Goal: Task Accomplishment & Management: Complete application form

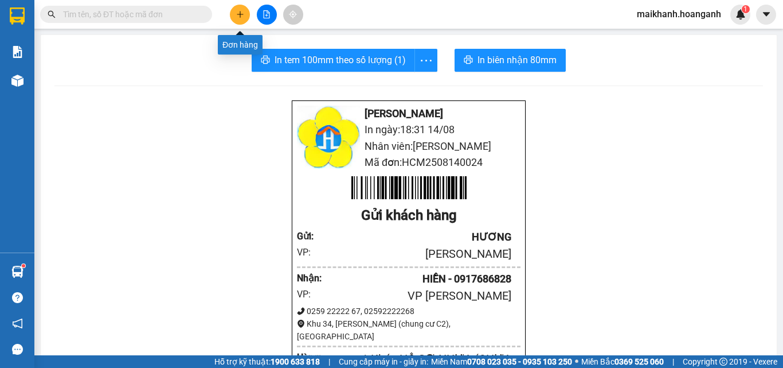
click at [242, 15] on icon "plus" at bounding box center [240, 14] width 8 height 8
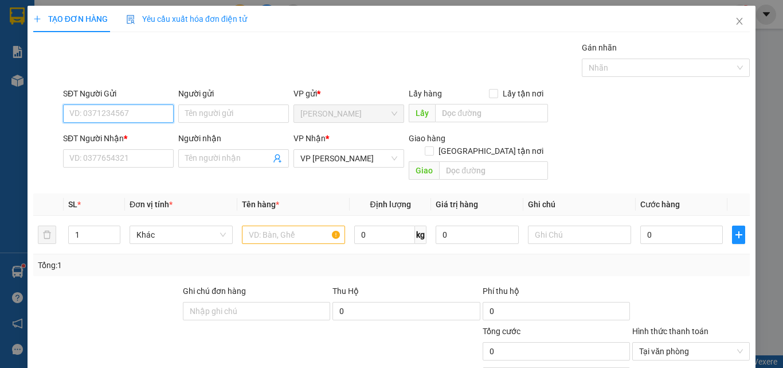
click at [130, 114] on input "SĐT Người Gửi" at bounding box center [118, 113] width 111 height 18
click at [127, 130] on div "0939199079 - HIẾU PHÁT" at bounding box center [118, 136] width 110 height 18
type input "0939199079"
type input "HIẾU PHÁT"
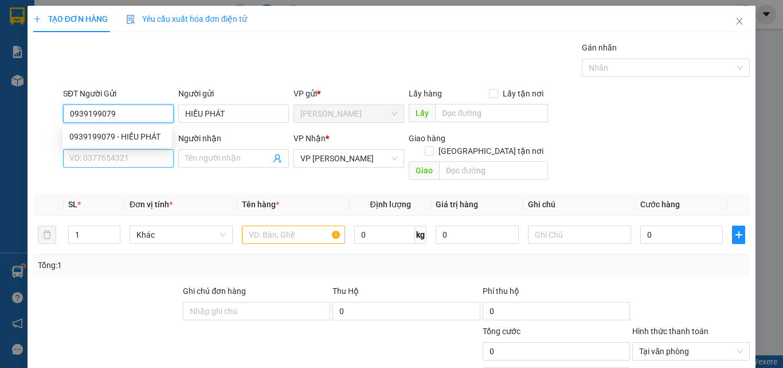
type input "30.000"
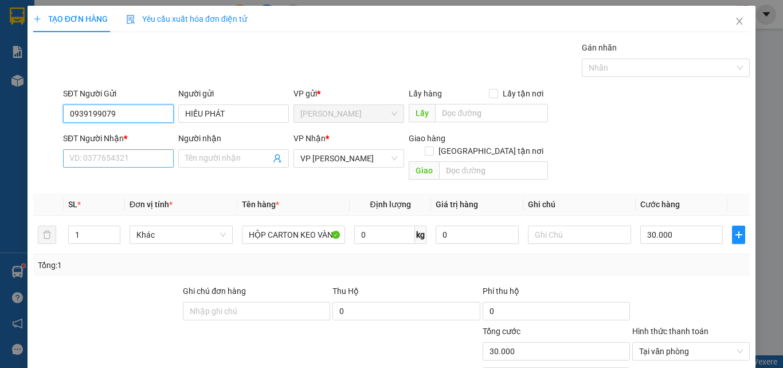
type input "0939199079"
click at [150, 156] on input "SĐT Người Nhận *" at bounding box center [118, 158] width 111 height 18
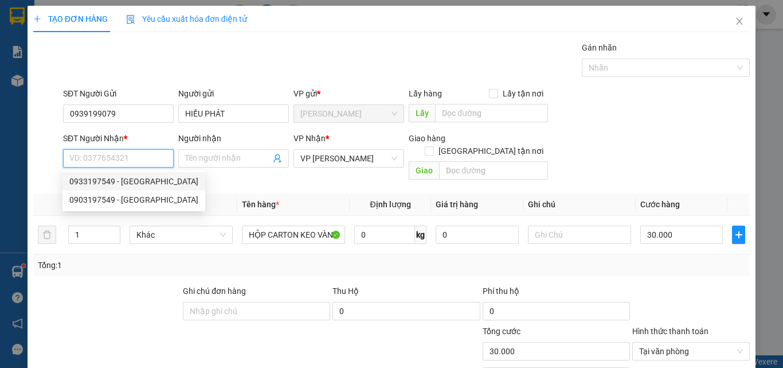
click at [107, 182] on div "0933197549 - [GEOGRAPHIC_DATA]" at bounding box center [133, 181] width 129 height 13
type input "0933197549"
type input "VIỆT NHA"
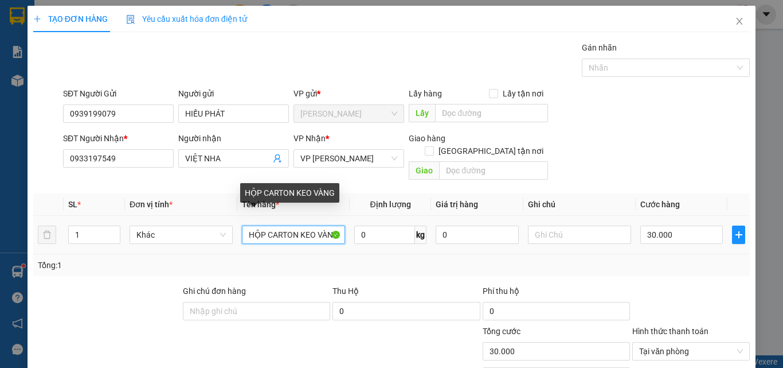
click at [338, 225] on input "HỘP CARTON KEO VÀNG" at bounding box center [293, 234] width 103 height 18
type input "HỘP CARTON"
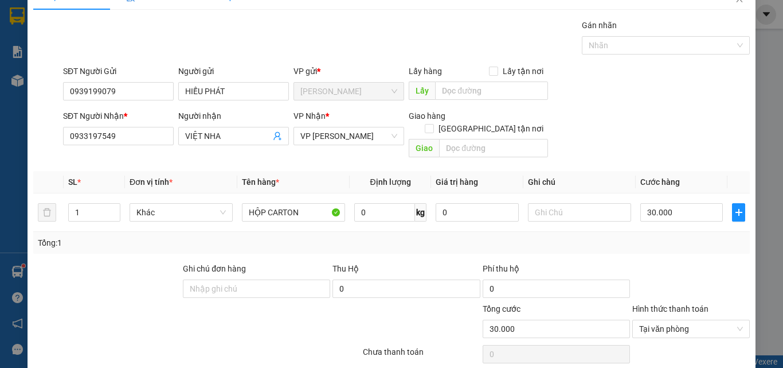
scroll to position [92, 0]
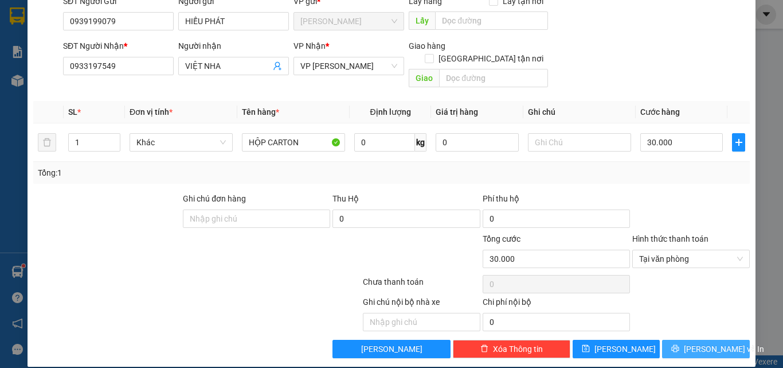
click at [716, 342] on span "[PERSON_NAME] và In" at bounding box center [724, 348] width 80 height 13
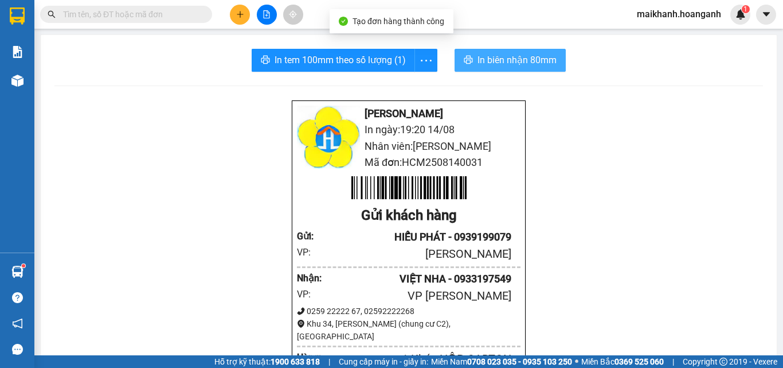
drag, startPoint x: 511, startPoint y: 59, endPoint x: 541, endPoint y: 195, distance: 139.7
click at [511, 61] on span "In biên nhận 80mm" at bounding box center [517, 60] width 79 height 14
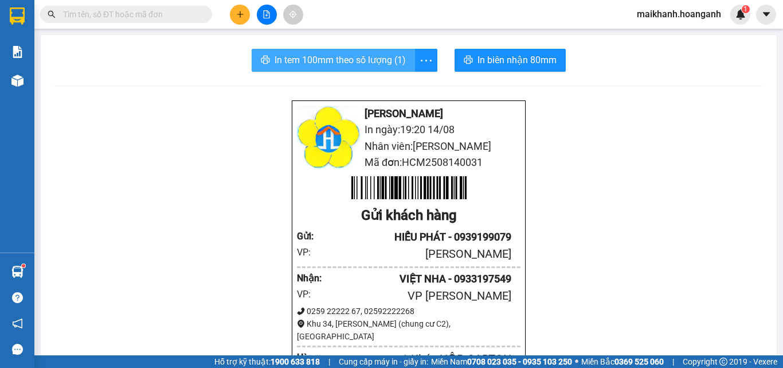
click at [388, 63] on span "In tem 100mm theo số lượng (1)" at bounding box center [340, 60] width 131 height 14
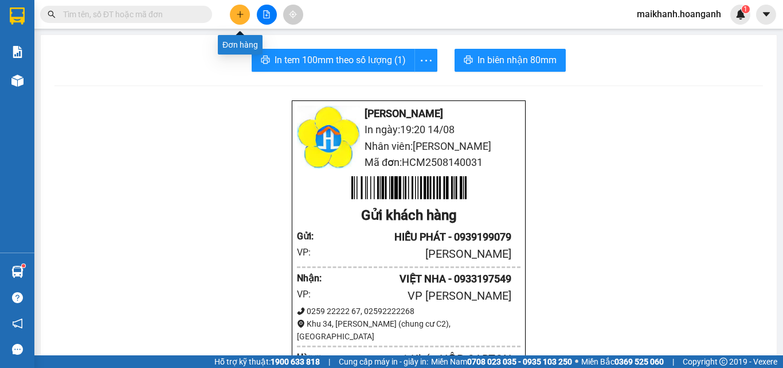
click at [237, 13] on icon "plus" at bounding box center [240, 14] width 8 height 8
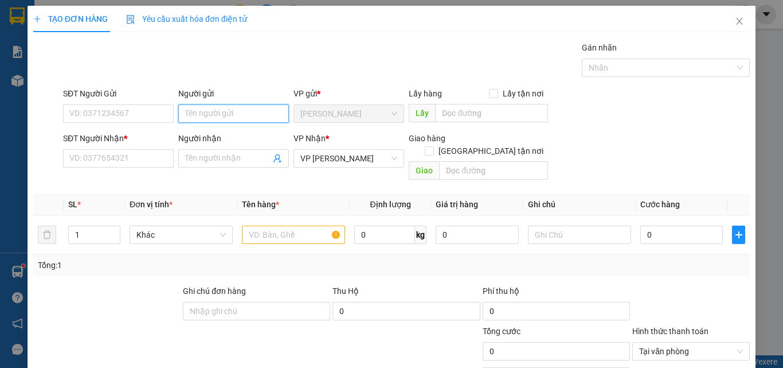
click at [220, 113] on input "Người gửi" at bounding box center [233, 113] width 111 height 18
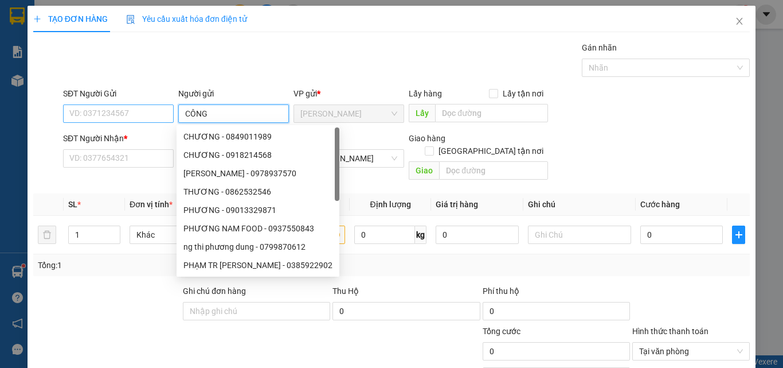
type input "CÔNG"
click at [97, 112] on input "SĐT Người Gửi" at bounding box center [118, 113] width 111 height 18
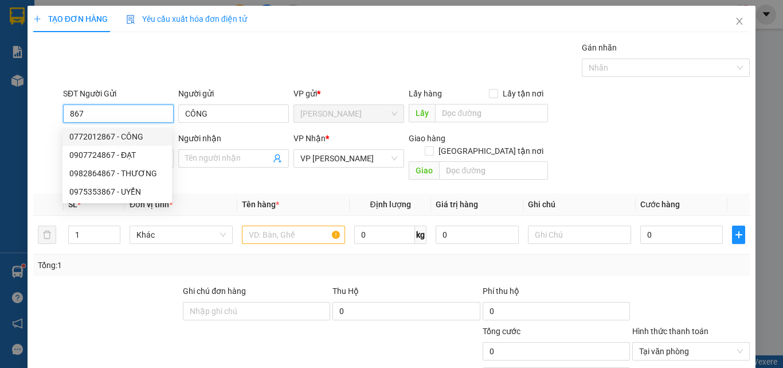
click at [102, 135] on div "0772012867 - CÔNG" at bounding box center [117, 136] width 96 height 13
type input "0772012867"
type input "75.000"
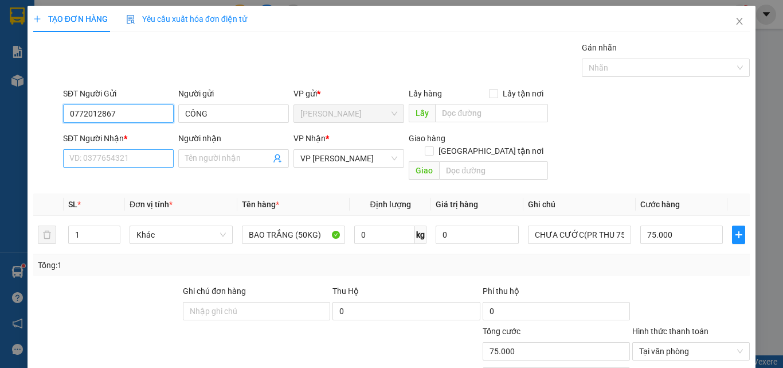
type input "0772012867"
click at [112, 162] on input "SĐT Người Nhận *" at bounding box center [118, 158] width 111 height 18
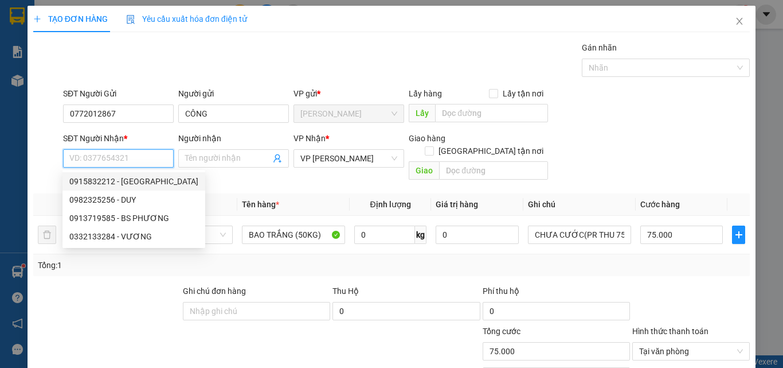
click at [94, 180] on div "0915832212 - [GEOGRAPHIC_DATA]" at bounding box center [133, 181] width 129 height 13
type input "0915832212"
type input "HOÀ BÌ"
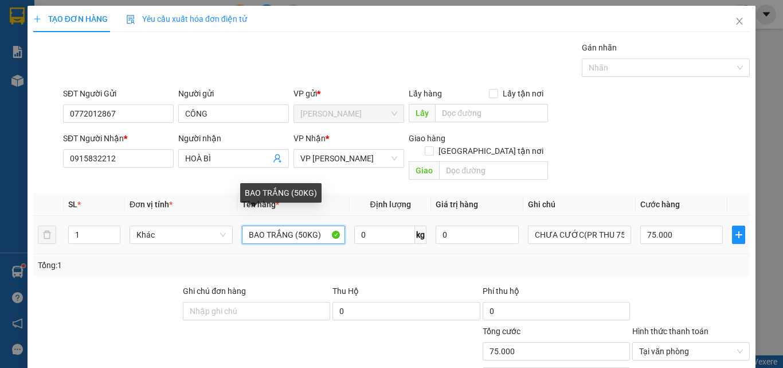
click at [301, 225] on input "BAO TRẮNG (50KG)" at bounding box center [293, 234] width 103 height 18
type input "BAO TRẮNG (30KG)"
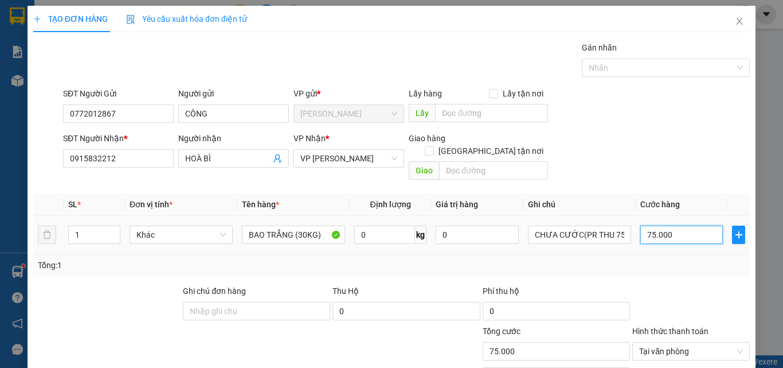
click at [670, 225] on input "75.000" at bounding box center [682, 234] width 83 height 18
type input "0"
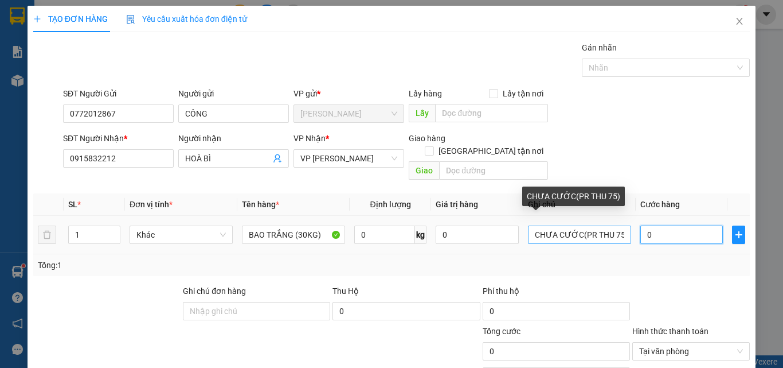
type input "0"
click at [611, 225] on input "CHƯA CƯỚC(PR THU 75)" at bounding box center [579, 234] width 103 height 18
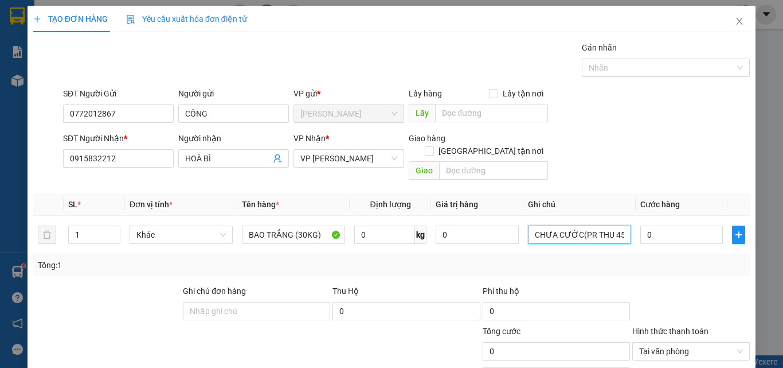
type input "CHƯA CƯỚC(PR THU 45)"
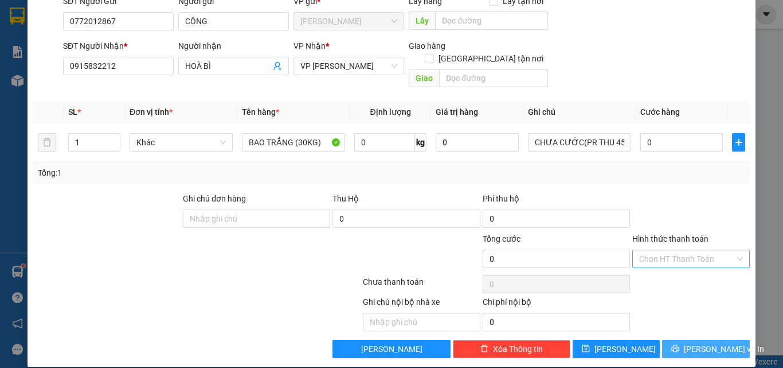
click at [692, 342] on span "[PERSON_NAME] và In" at bounding box center [724, 348] width 80 height 13
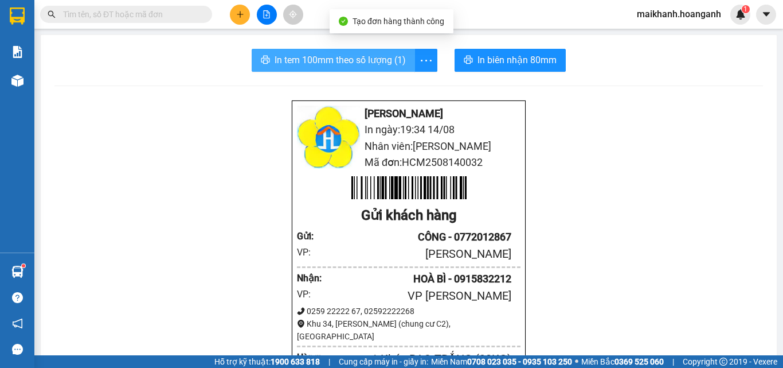
click at [344, 56] on span "In tem 100mm theo số lượng (1)" at bounding box center [340, 60] width 131 height 14
